Goal: Information Seeking & Learning: Learn about a topic

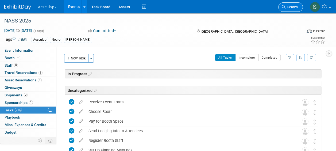
click at [283, 7] on icon at bounding box center [284, 7] width 4 height 4
click at [0, 0] on div "Recently Viewed Events: NASS 2025 In-Person [GEOGRAPHIC_DATA], [GEOGRAPHIC_DATA…" at bounding box center [0, 0] width 0 height 0
drag, startPoint x: 283, startPoint y: 7, endPoint x: 258, endPoint y: 25, distance: 30.6
click at [258, 25] on div "NASS 2025" at bounding box center [150, 21] width 296 height 10
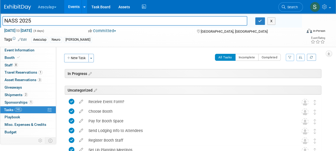
click at [290, 5] on span "Search" at bounding box center [292, 7] width 12 height 4
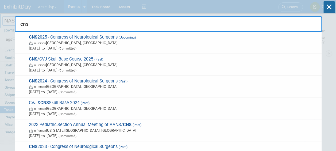
type input "cns"
click at [41, 38] on span "CNS 2025 - Congress of Neurological Surgeons (Upcoming) In-Person [GEOGRAPHIC_D…" at bounding box center [173, 42] width 292 height 16
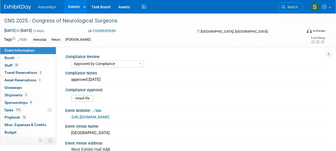
select select "Approved by Compliance"
select select "Neuro"
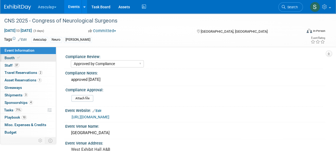
click at [10, 59] on span "Booth" at bounding box center [13, 58] width 16 height 4
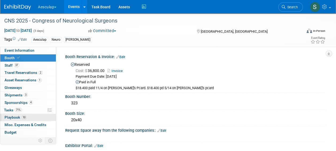
click at [9, 116] on span "Playbook 10" at bounding box center [16, 117] width 22 height 4
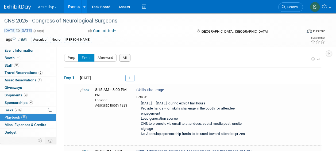
click at [18, 31] on span "Oct 13, 2025 to Oct 15, 2025" at bounding box center [18, 30] width 28 height 5
select select "9"
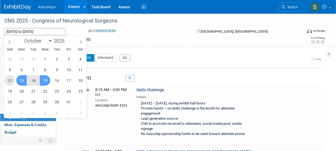
click at [10, 80] on span "12" at bounding box center [10, 80] width 10 height 10
click at [47, 83] on span "15" at bounding box center [45, 80] width 10 height 10
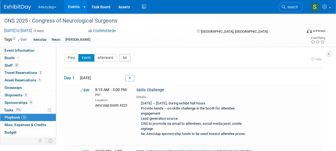
click at [10, 30] on span "Oct 12, 2025 to Oct 15, 2025" at bounding box center [18, 30] width 28 height 5
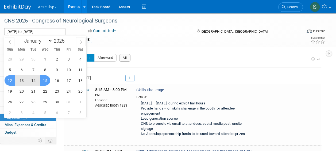
click at [21, 80] on span "13" at bounding box center [21, 80] width 10 height 10
type input "Oct 13, 2025"
click at [44, 81] on span "15" at bounding box center [45, 80] width 10 height 10
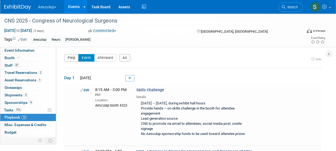
click at [73, 59] on button "Prep" at bounding box center [71, 57] width 14 height 7
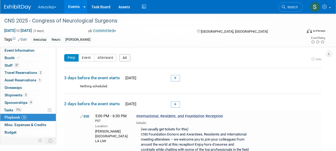
click at [122, 58] on button "All" at bounding box center [124, 57] width 11 height 7
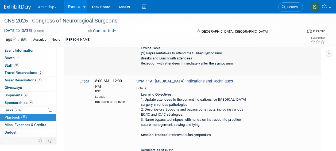
scroll to position [214, 0]
